Goal: Task Accomplishment & Management: Use online tool/utility

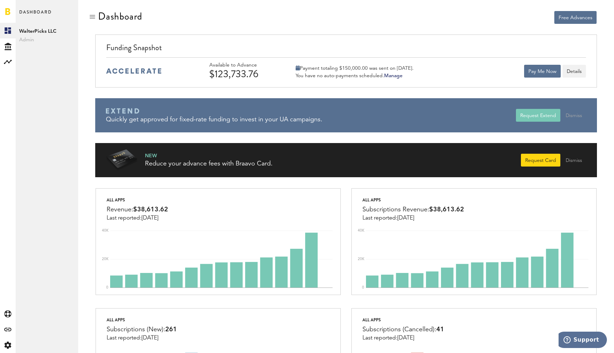
click at [548, 63] on div "Pay Me Now Details" at bounding box center [555, 70] width 62 height 17
click at [536, 72] on button "Pay Me Now" at bounding box center [542, 71] width 37 height 13
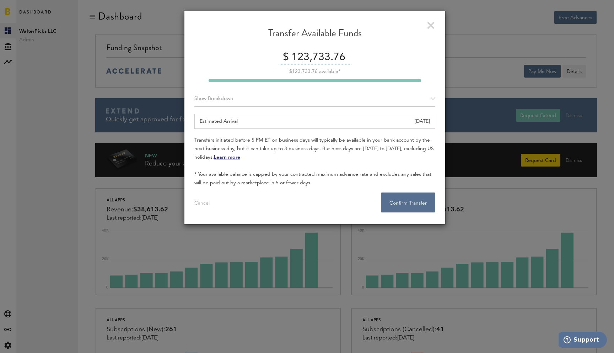
click at [303, 114] on div "Estimated Arrival August 19, 2025" at bounding box center [314, 121] width 241 height 15
click at [421, 125] on div "August 19, 2025" at bounding box center [422, 121] width 15 height 14
click at [415, 120] on div "August 19, 2025" at bounding box center [422, 121] width 15 height 14
click at [404, 204] on button "Confirm Transfer . . ." at bounding box center [408, 202] width 54 height 20
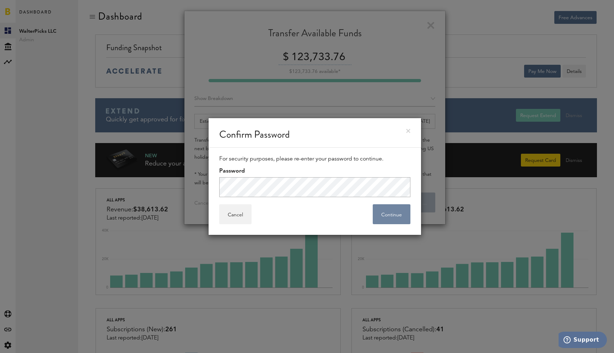
click at [387, 215] on button "Continue" at bounding box center [392, 214] width 38 height 20
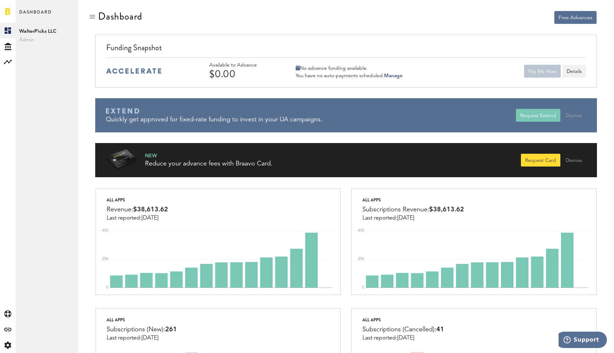
click at [539, 155] on button "Request Card" at bounding box center [540, 160] width 39 height 13
